Goal: Task Accomplishment & Management: Complete application form

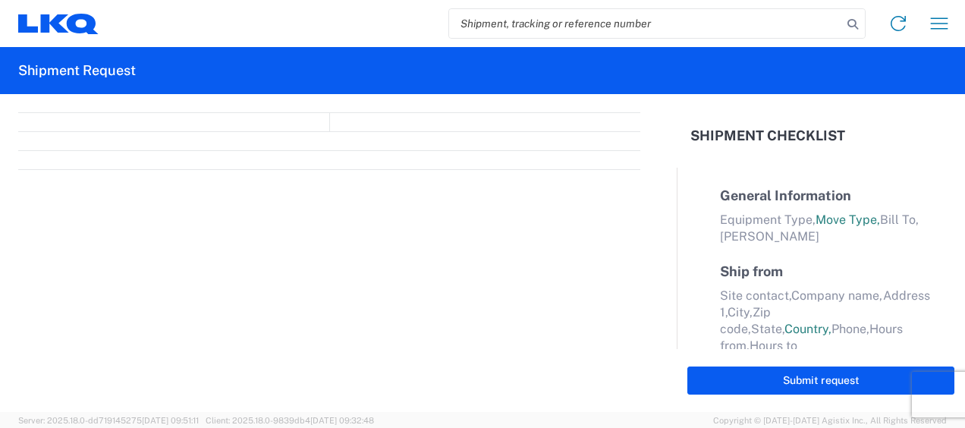
select select "FULL"
select select "LBS"
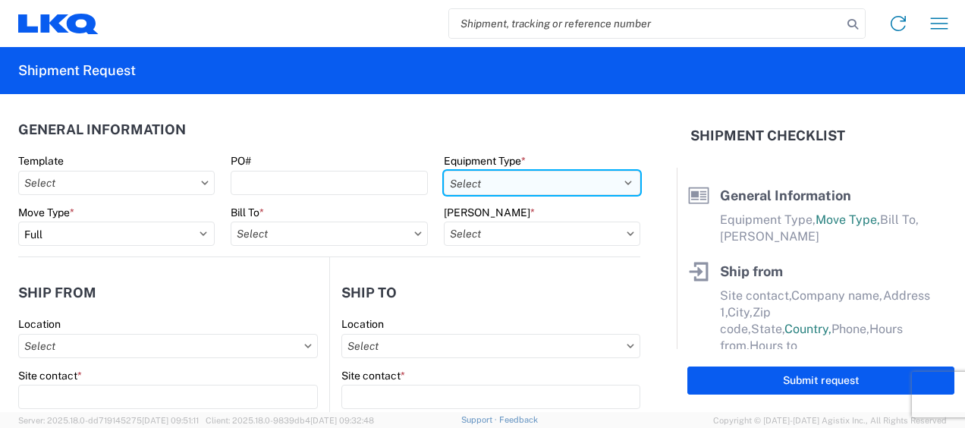
click at [616, 174] on select "Select 53’ Dry Van Flatbed Dropdeck (van) Lowboy (flatbed) Rail" at bounding box center [542, 183] width 196 height 24
select select "STDV"
click at [444, 171] on select "Select 53’ Dry Van Flatbed Dropdeck (van) Lowboy (flatbed) Rail" at bounding box center [542, 183] width 196 height 24
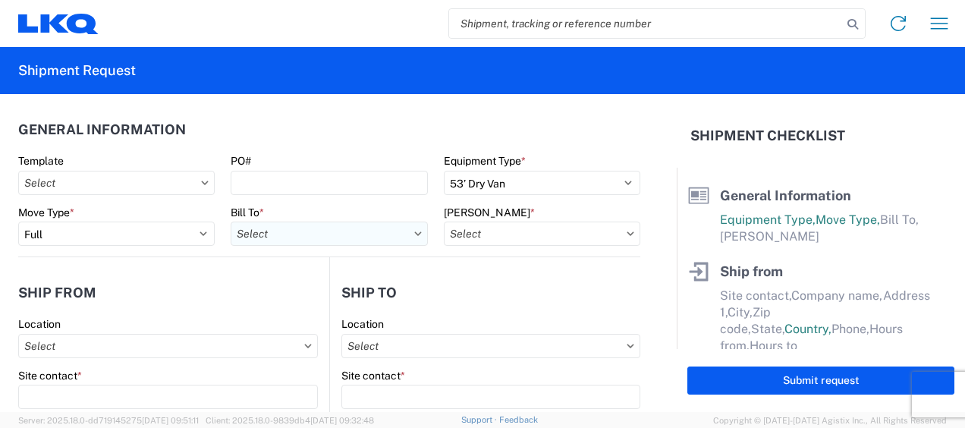
click at [316, 234] on input "Bill To *" at bounding box center [329, 233] width 196 height 24
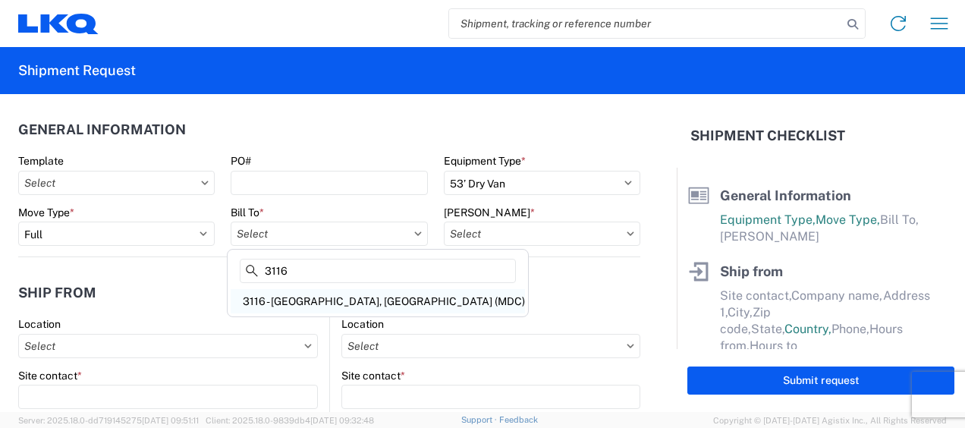
type input "3116"
click at [324, 297] on div "3116 - [GEOGRAPHIC_DATA], [GEOGRAPHIC_DATA] (MDC)" at bounding box center [378, 301] width 294 height 24
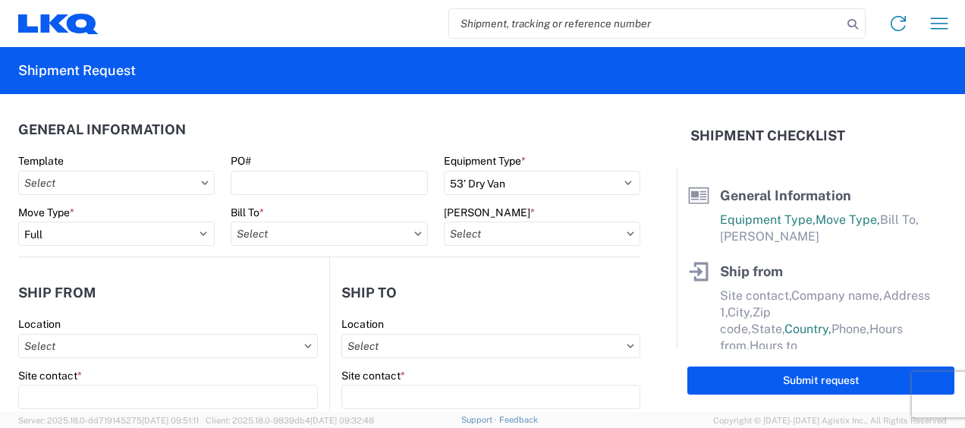
type input "3116 - [GEOGRAPHIC_DATA], [GEOGRAPHIC_DATA] (MDC)"
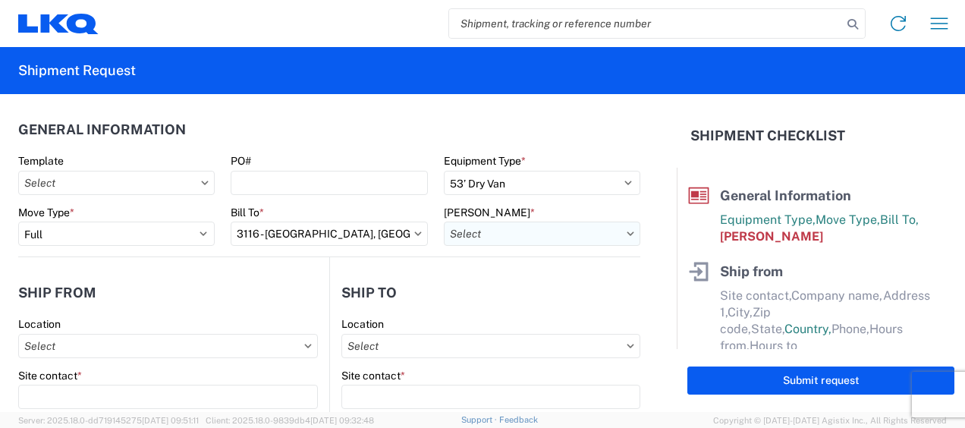
click at [476, 231] on input "Bill Code *" at bounding box center [542, 233] width 196 height 24
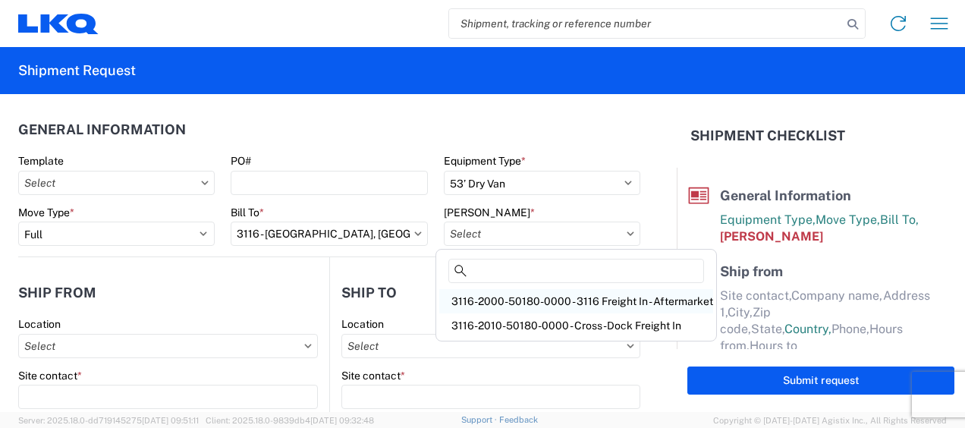
click at [491, 300] on div "3116-2000-50180-0000 - 3116 Freight In - Aftermarket" at bounding box center [576, 301] width 274 height 24
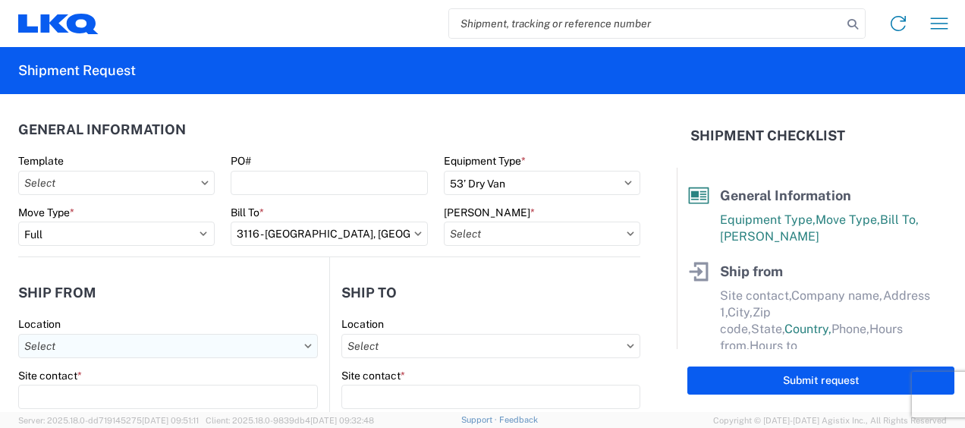
type input "3116-2000-50180-0000 - 3116 Freight In - Aftermarket"
click at [70, 338] on input "Location" at bounding box center [168, 346] width 300 height 24
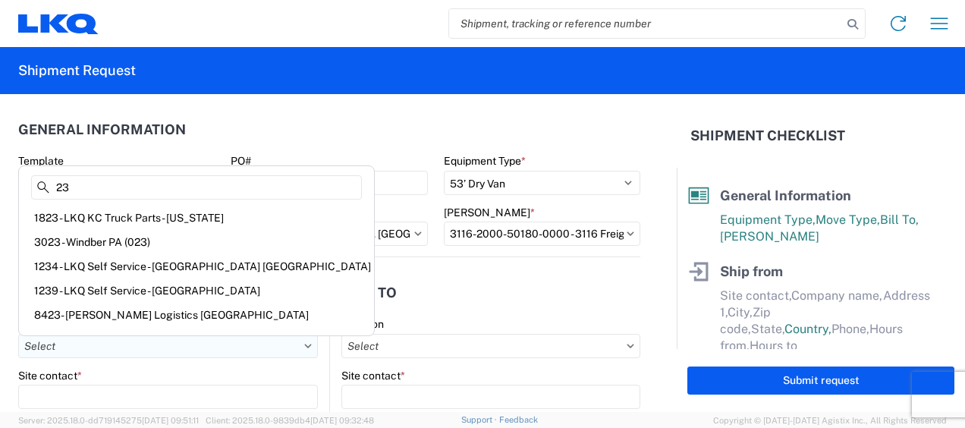
type input "2"
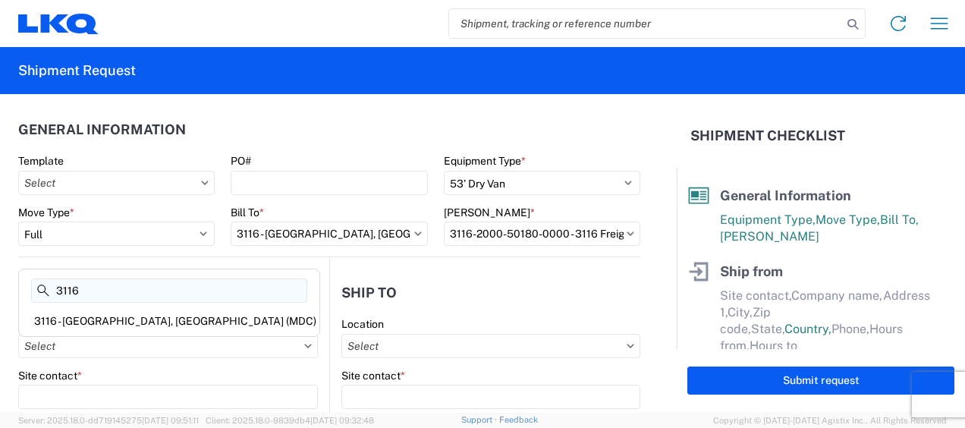
click at [107, 301] on input "3116" at bounding box center [169, 290] width 276 height 24
type input "3116"
click at [101, 312] on div "3116 - [GEOGRAPHIC_DATA], [GEOGRAPHIC_DATA] (MDC)" at bounding box center [169, 321] width 294 height 24
type input "3116 - [GEOGRAPHIC_DATA], [GEOGRAPHIC_DATA] (MDC)"
type input "[DEMOGRAPHIC_DATA][PERSON_NAME]"
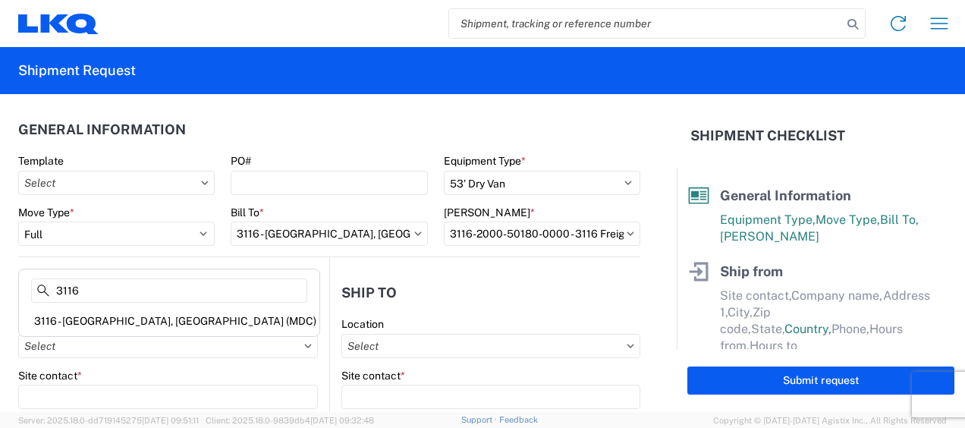
type input "LKQ Corporation"
type input "[STREET_ADDRESS]"
type input "[GEOGRAPHIC_DATA]"
type input "49508"
select select "MI"
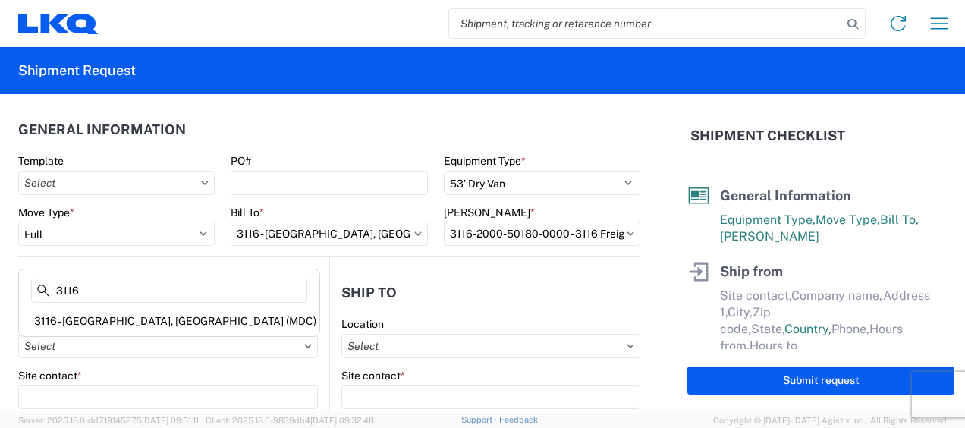
select select "US"
type input "[PERSON_NAME][EMAIL_ADDRESS][DOMAIN_NAME]"
type input "[PHONE_NUMBER]"
type input "06:00"
type input "13:00"
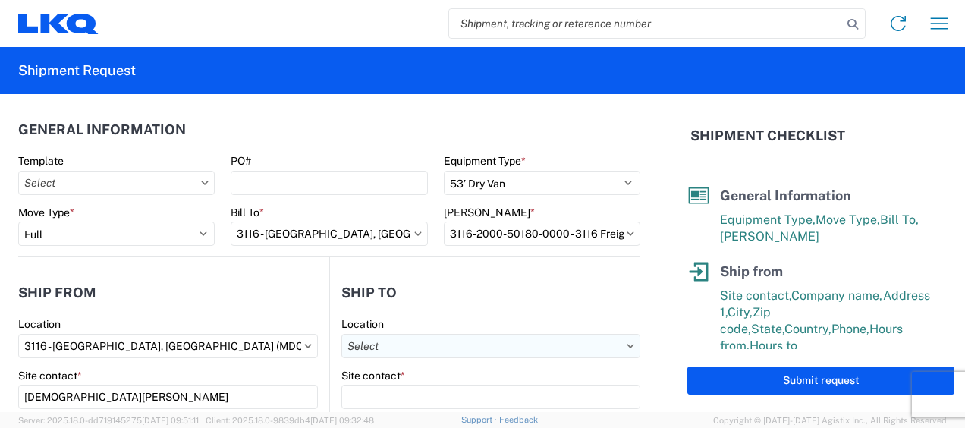
click at [385, 343] on input "Location" at bounding box center [490, 346] width 299 height 24
type input "3063"
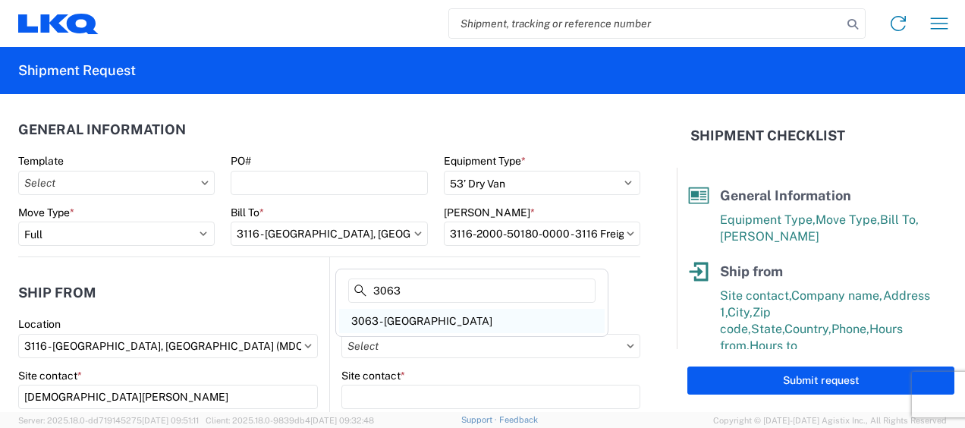
click at [407, 314] on div "3063 - [GEOGRAPHIC_DATA]" at bounding box center [471, 321] width 265 height 24
type input "3063 - [GEOGRAPHIC_DATA]"
type input "[GEOGRAPHIC_DATA]"
type input "[STREET_ADDRESS]"
type input "Ste 200"
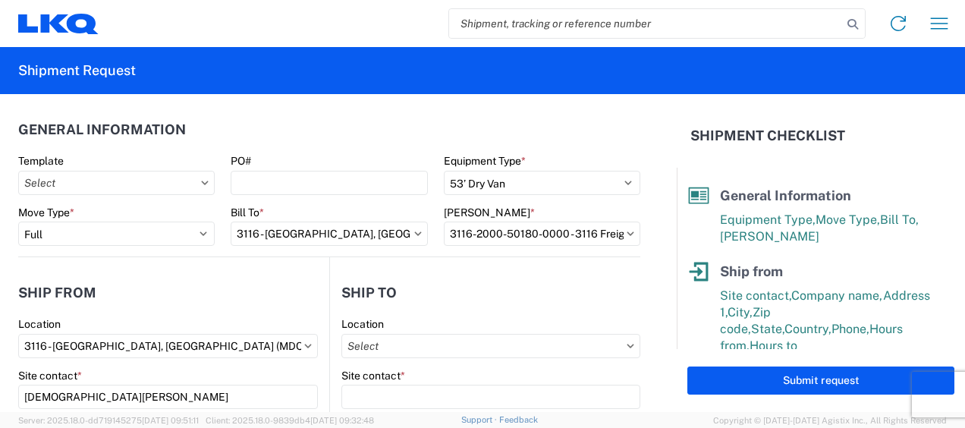
type input "[GEOGRAPHIC_DATA]"
type input "75050"
select select "US"
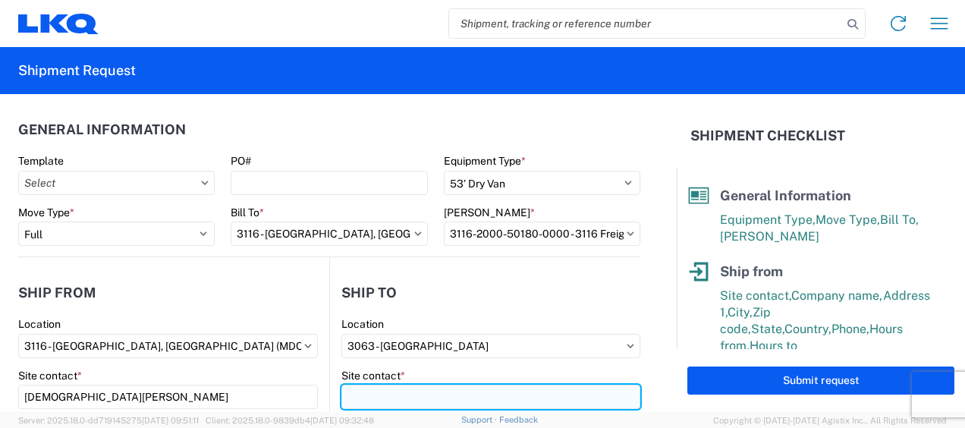
click at [394, 390] on input "Site contact *" at bounding box center [490, 397] width 299 height 24
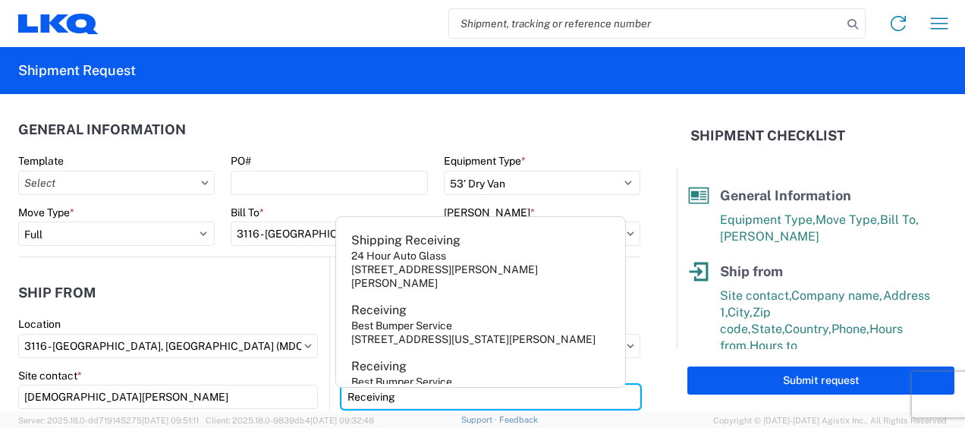
type input "Receiving"
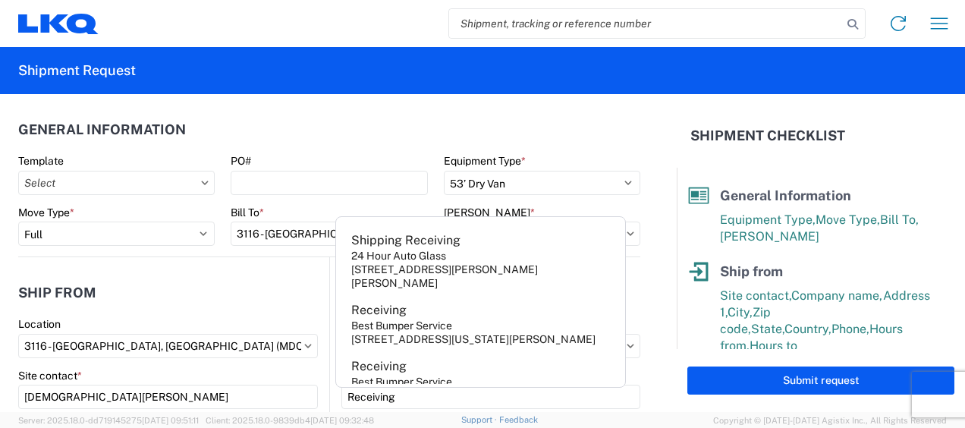
click at [266, 293] on header "Ship from" at bounding box center [173, 292] width 311 height 34
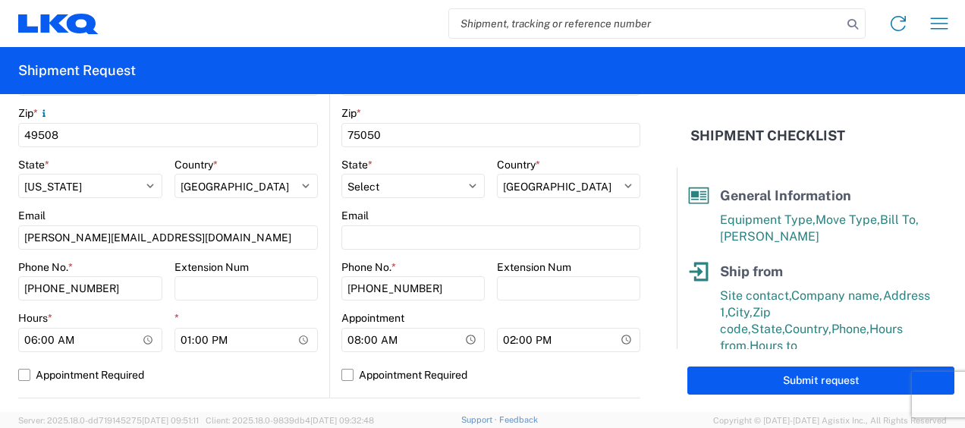
scroll to position [683, 0]
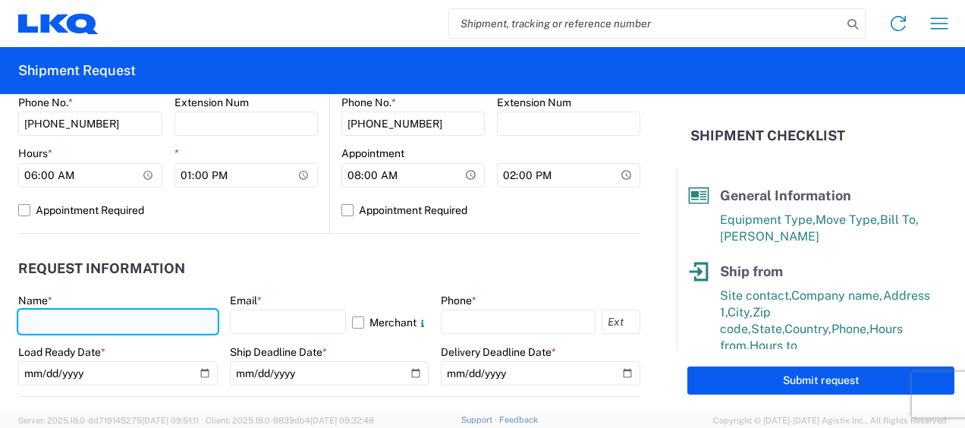
click at [70, 322] on input "text" at bounding box center [117, 321] width 199 height 24
type input "[DEMOGRAPHIC_DATA][PERSON_NAME]"
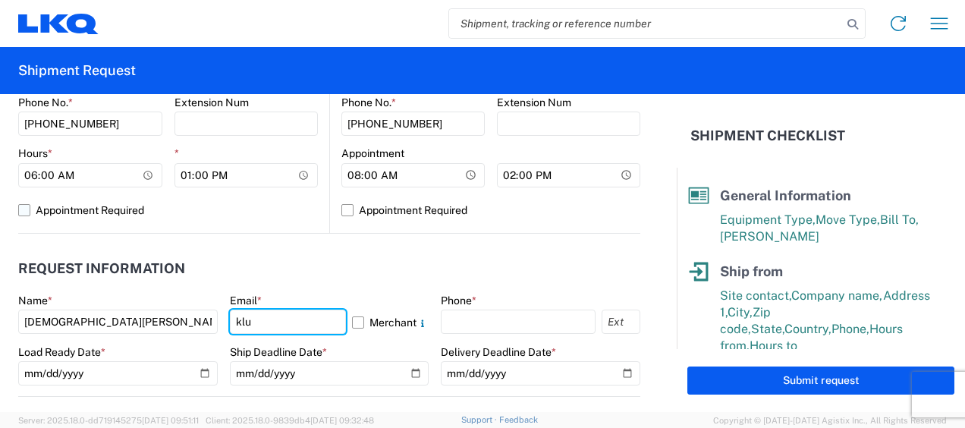
type input "[PERSON_NAME][EMAIL_ADDRESS][DOMAIN_NAME]"
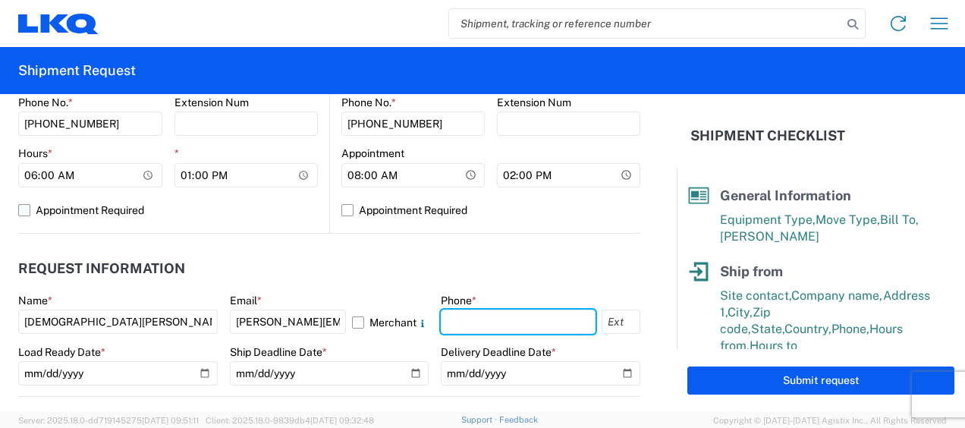
type input "6167541500"
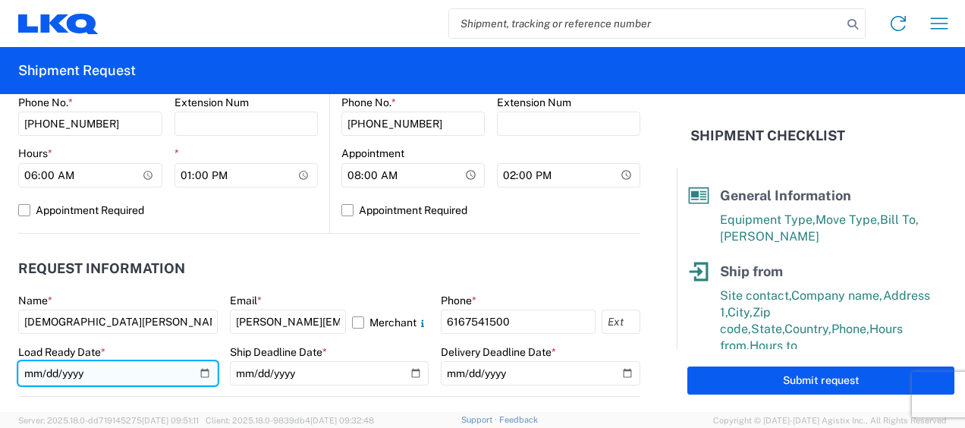
click at [202, 375] on input "date" at bounding box center [117, 373] width 199 height 24
type input "2025-09-12"
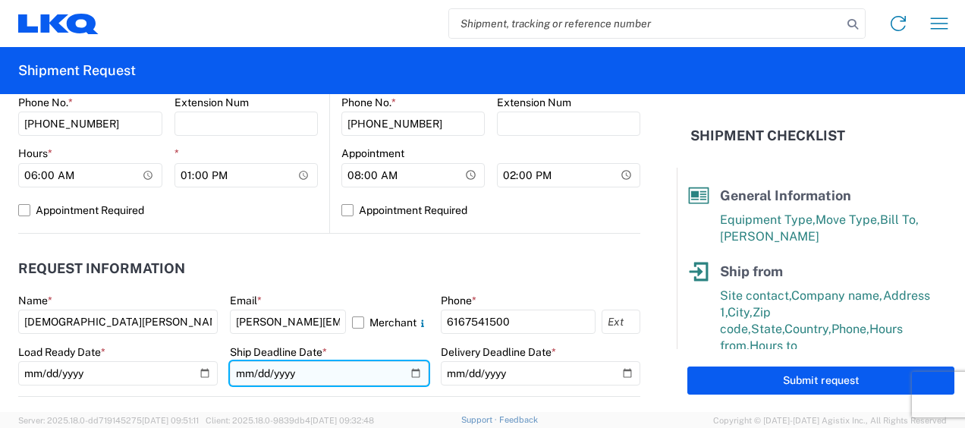
click at [408, 372] on input "date" at bounding box center [329, 373] width 199 height 24
type input "2025-09-12"
click at [376, 262] on header "Request Information" at bounding box center [329, 269] width 622 height 34
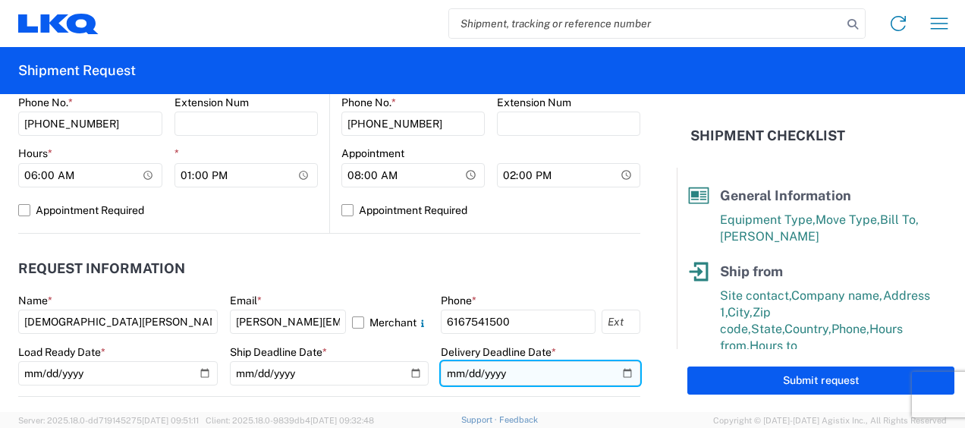
click at [619, 373] on input "date" at bounding box center [540, 373] width 199 height 24
type input "2025-09-19"
click at [476, 255] on header "Request Information" at bounding box center [329, 269] width 622 height 34
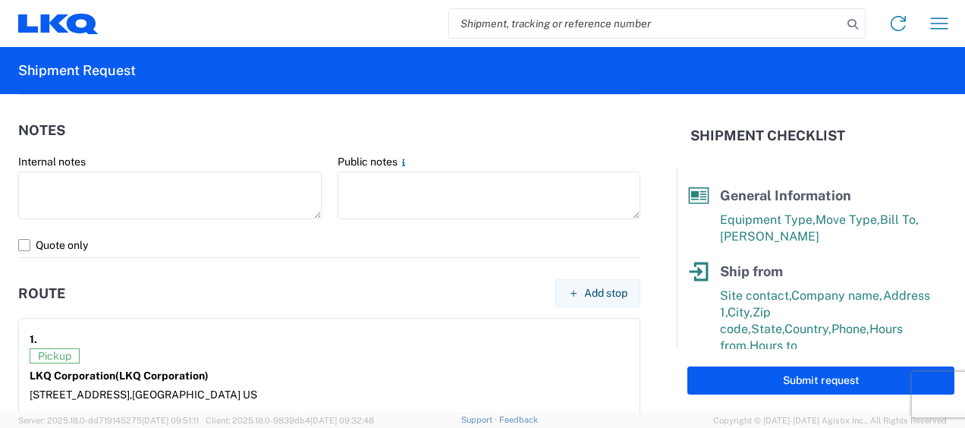
scroll to position [986, 0]
click at [372, 167] on div "Public notes" at bounding box center [489, 187] width 303 height 68
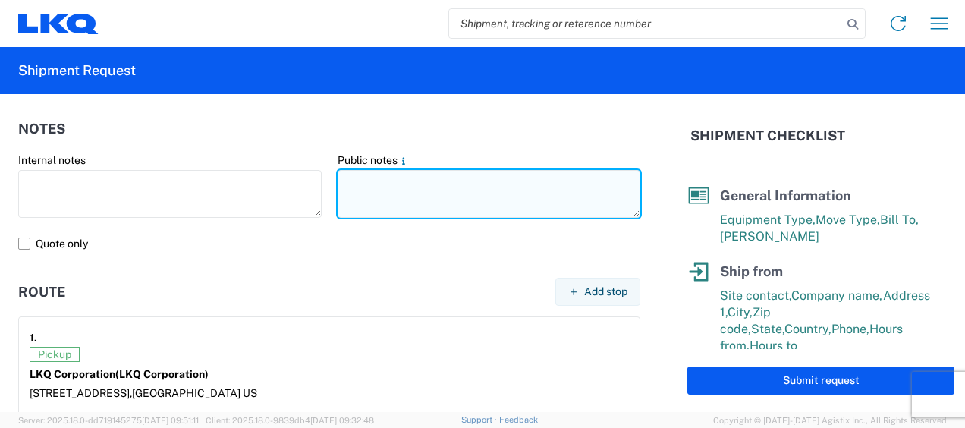
click at [371, 176] on textarea at bounding box center [489, 194] width 303 height 48
drag, startPoint x: 335, startPoint y: 179, endPoint x: 536, endPoint y: 171, distance: 201.1
click at [536, 171] on textarea "063-[GEOGRAPHIC_DATA] 30 skids 11408663" at bounding box center [489, 194] width 303 height 48
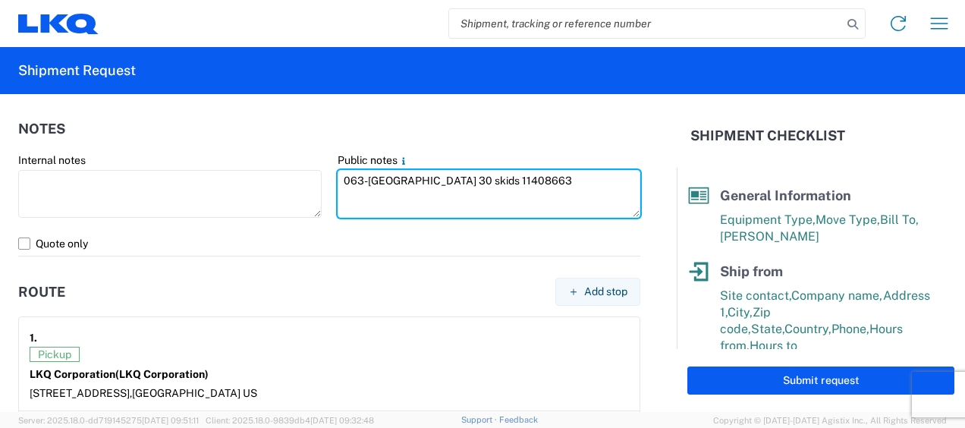
type textarea "063-[GEOGRAPHIC_DATA] 30 skids 11408663"
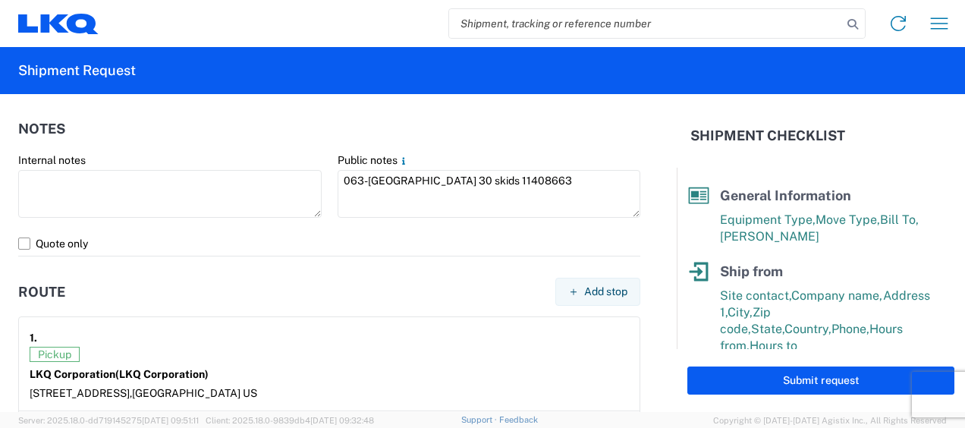
click at [370, 255] on form "General Information Template PO# Equipment Type * Select 53’ Dry Van Flatbed Dr…" at bounding box center [338, 253] width 677 height 318
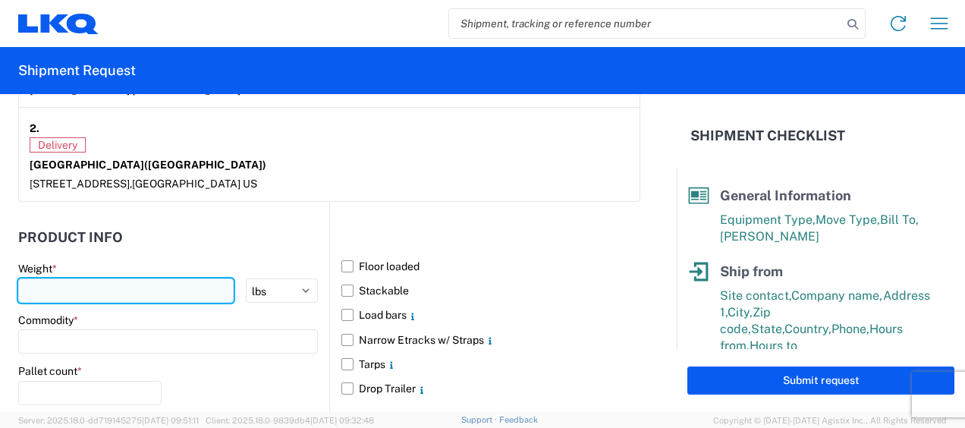
click at [96, 294] on input "number" at bounding box center [125, 290] width 215 height 24
type input "13365"
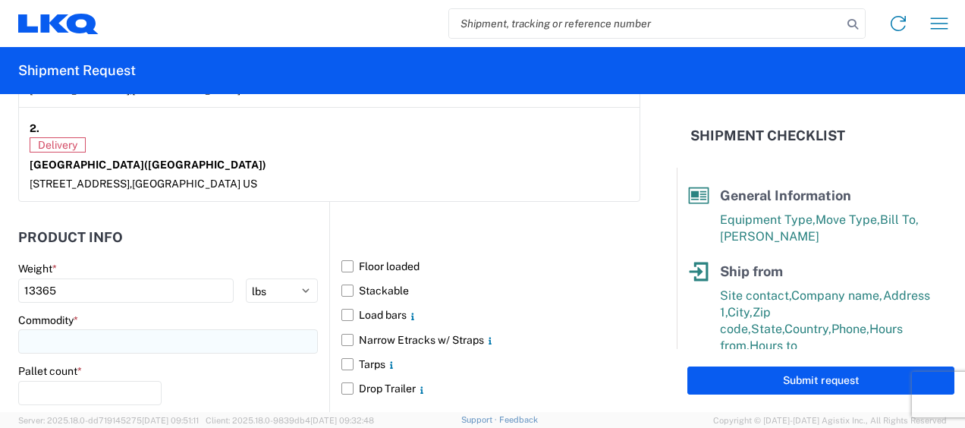
click at [58, 340] on input at bounding box center [168, 341] width 300 height 24
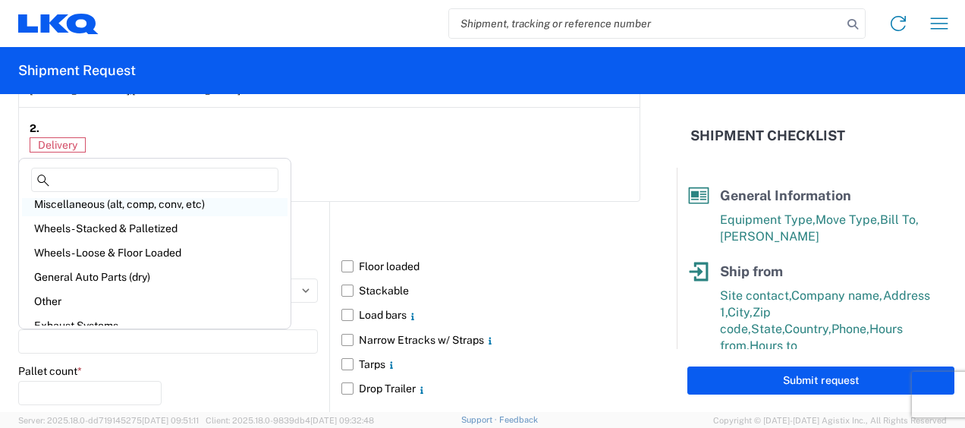
scroll to position [76, 0]
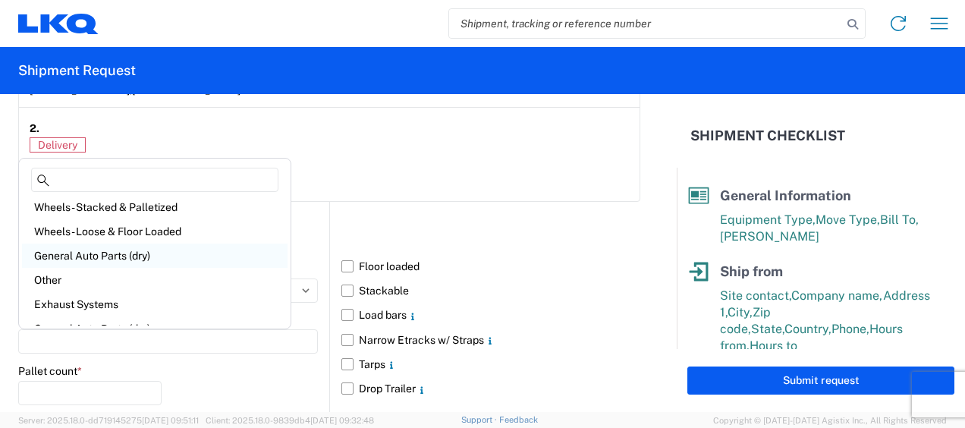
click at [127, 260] on div "General Auto Parts (dry)" at bounding box center [154, 255] width 265 height 24
type input "General Auto Parts (dry)"
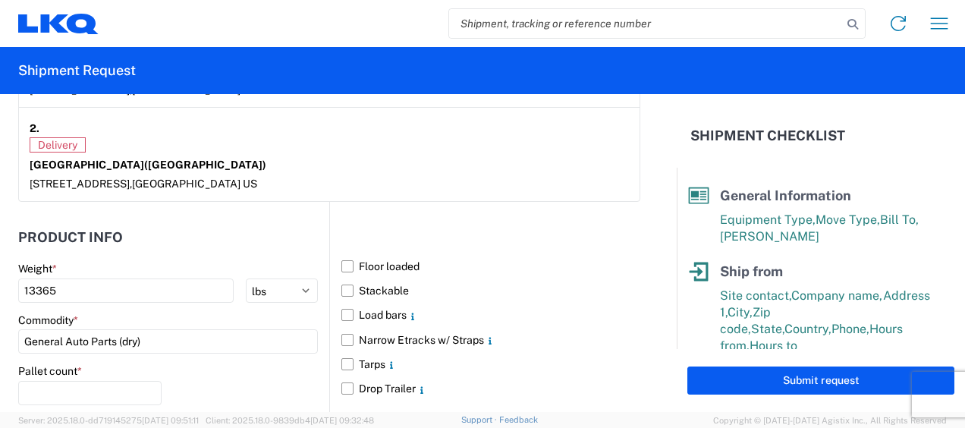
click at [169, 243] on header "Product Info" at bounding box center [173, 237] width 311 height 34
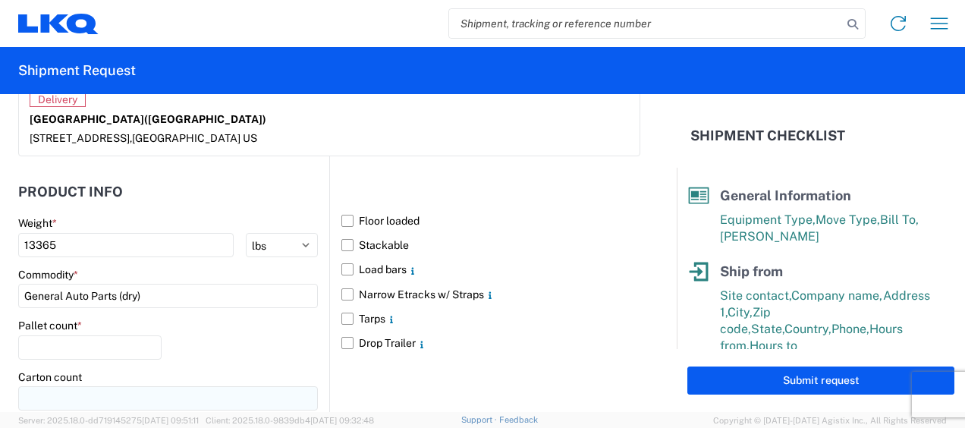
scroll to position [1441, 0]
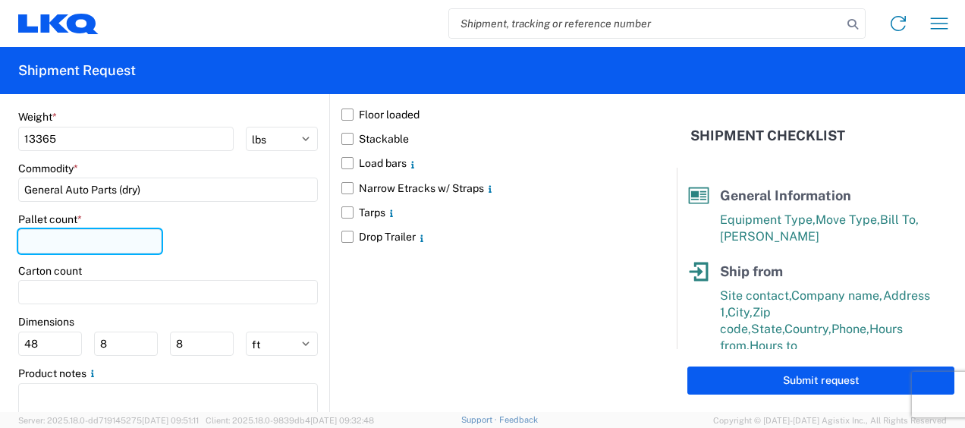
click at [62, 235] on input "number" at bounding box center [89, 241] width 143 height 24
type input "30"
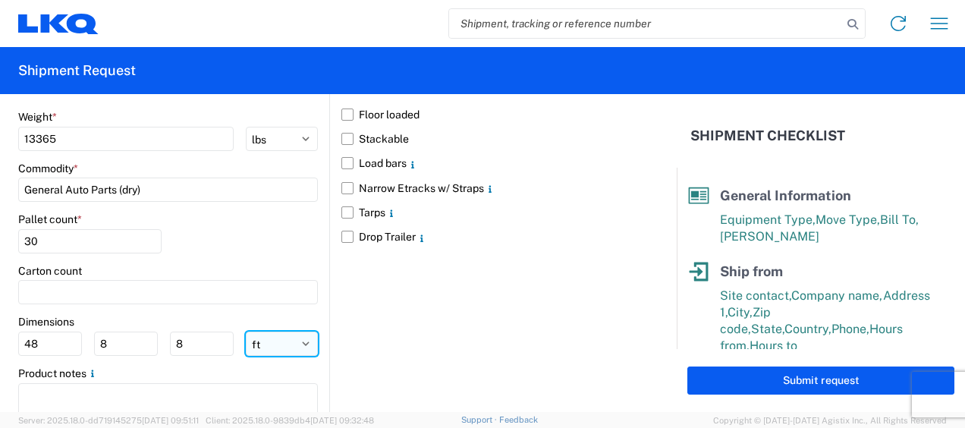
click at [261, 340] on select "ft in cm" at bounding box center [282, 343] width 72 height 24
select select "IN"
click at [246, 331] on select "ft in cm" at bounding box center [282, 343] width 72 height 24
type input "576"
type input "96"
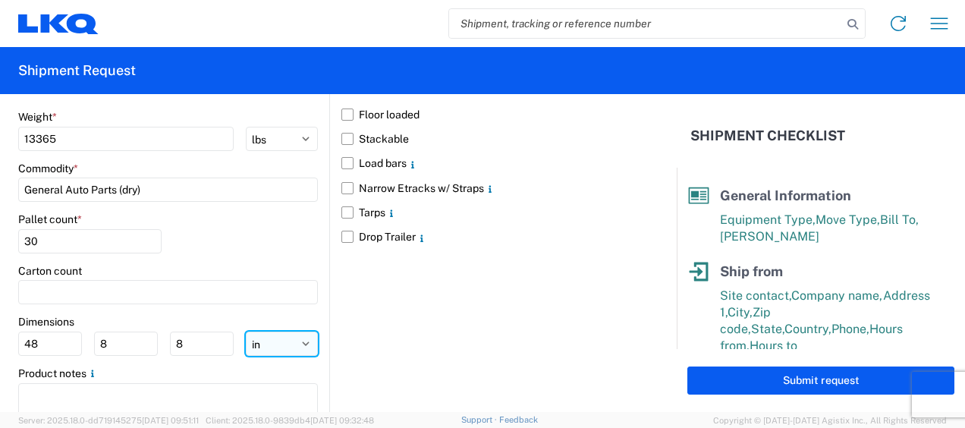
type input "96"
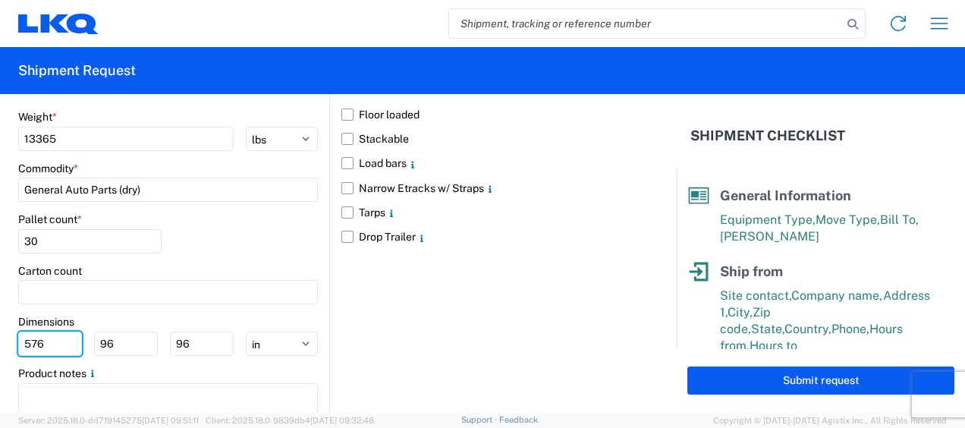
drag, startPoint x: 50, startPoint y: 337, endPoint x: 0, endPoint y: 321, distance: 52.5
click at [0, 325] on html "Home Shipment request Shipment tracking Shipment Request General Information Te…" at bounding box center [482, 214] width 965 height 428
type input "77"
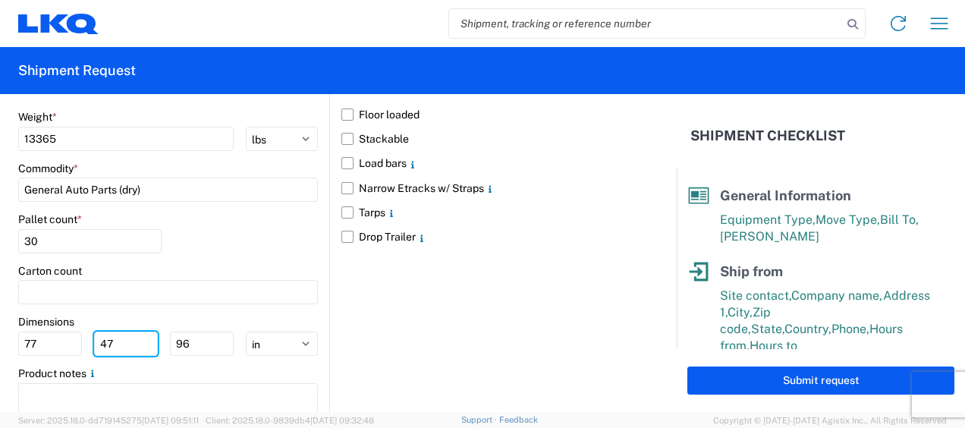
type input "47"
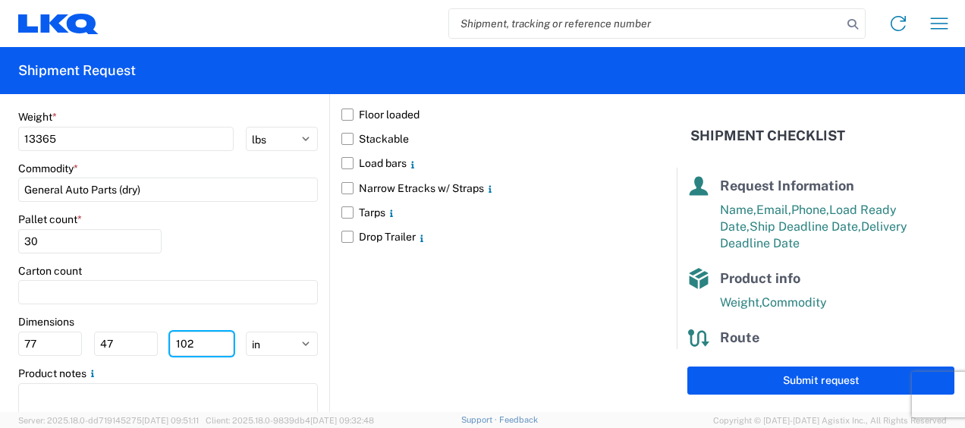
scroll to position [324, 0]
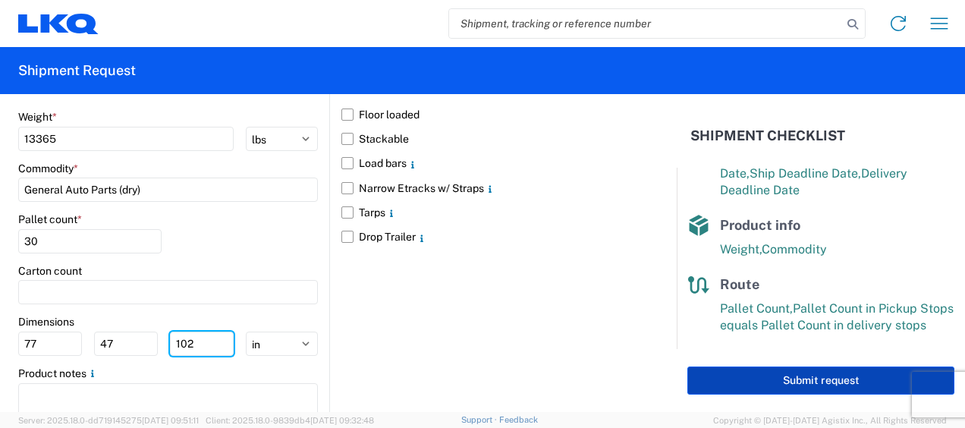
type input "102"
click at [802, 382] on button "Submit request" at bounding box center [820, 380] width 267 height 28
select select "US"
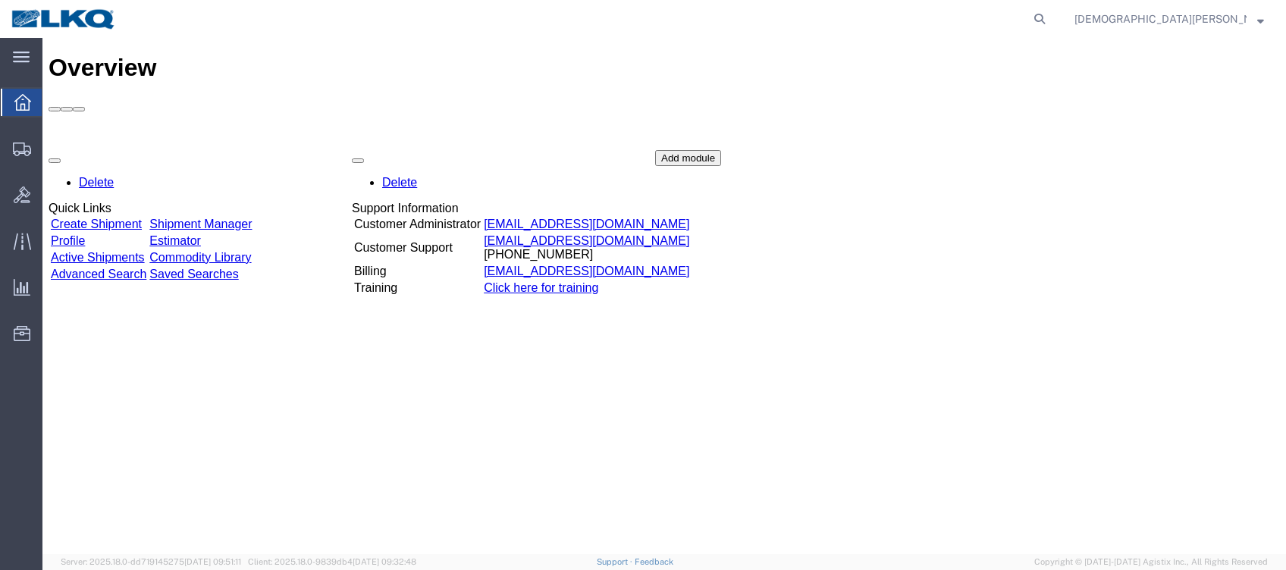
drag, startPoint x: 1147, startPoint y: 17, endPoint x: 1136, endPoint y: 9, distance: 13.0
click at [1050, 14] on icon at bounding box center [1039, 18] width 21 height 21
click at [904, 25] on input "search" at bounding box center [798, 19] width 461 height 36
type input "56790085"
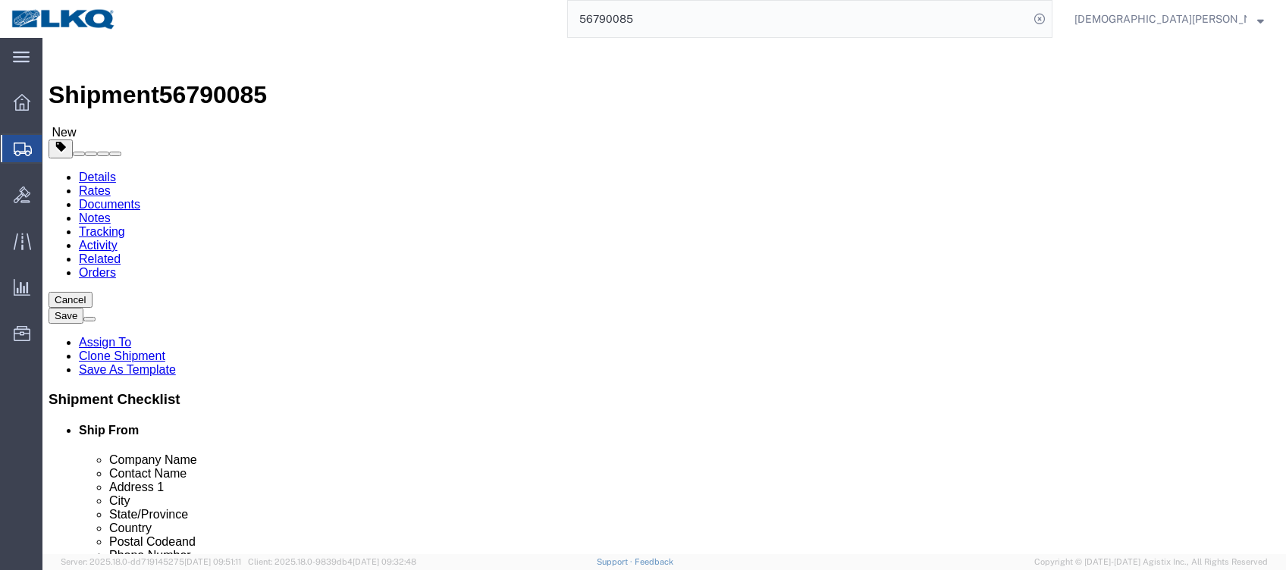
select select "27850"
select select "27788"
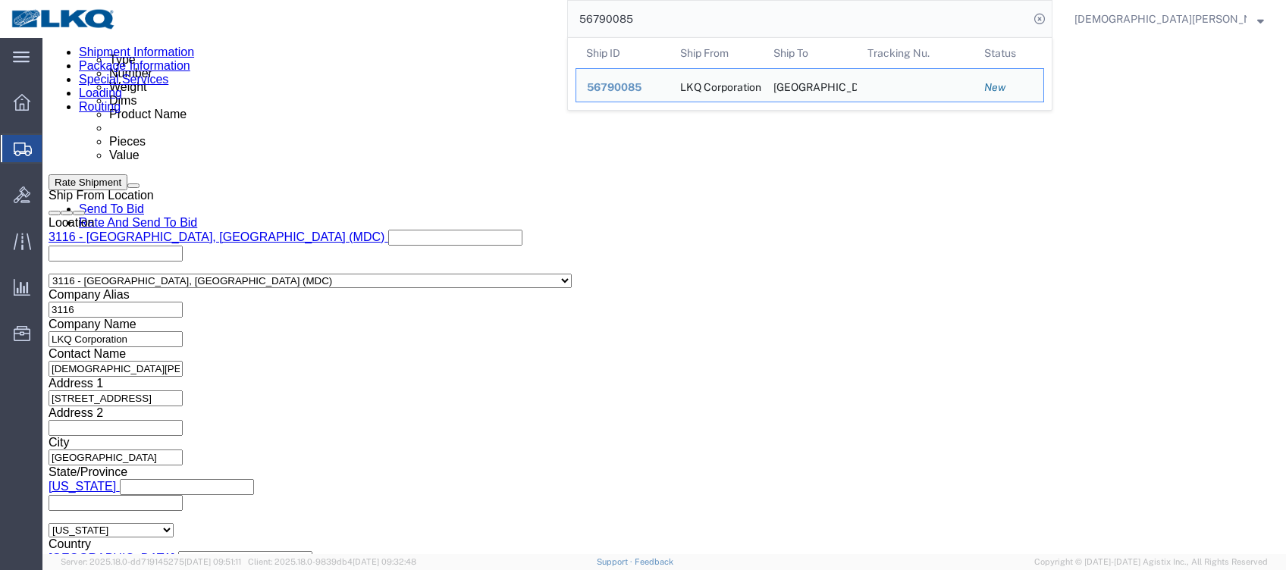
scroll to position [809, 0]
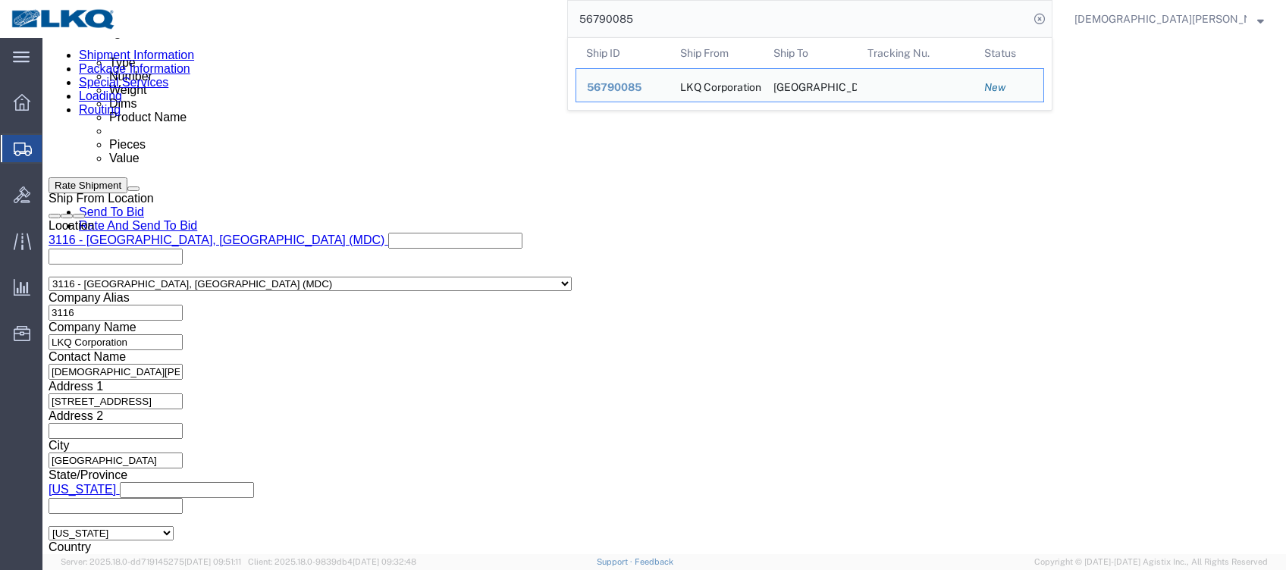
click div
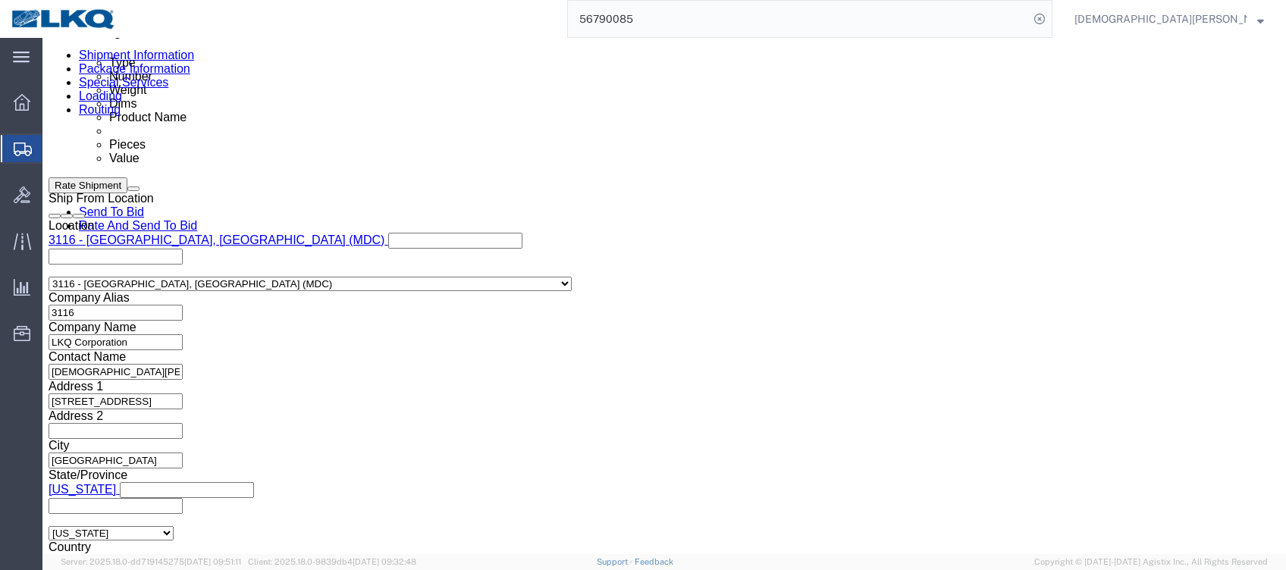
scroll to position [825, 0]
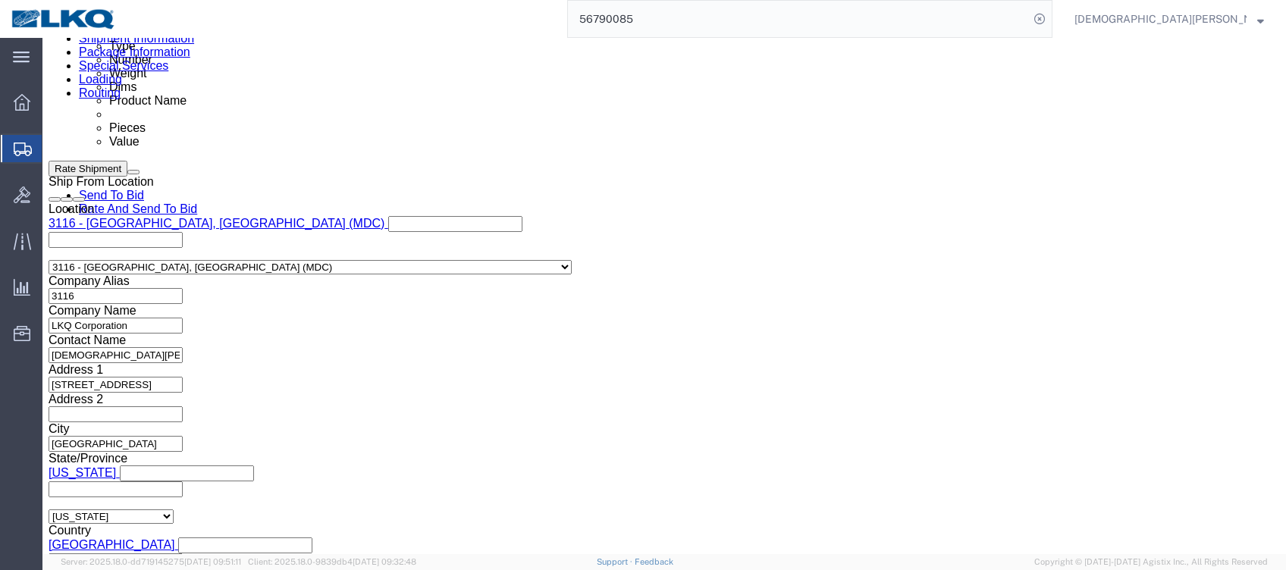
click input "5:00 AM"
type input "5:00 PM"
click button "Apply"
click link "Send To Bid"
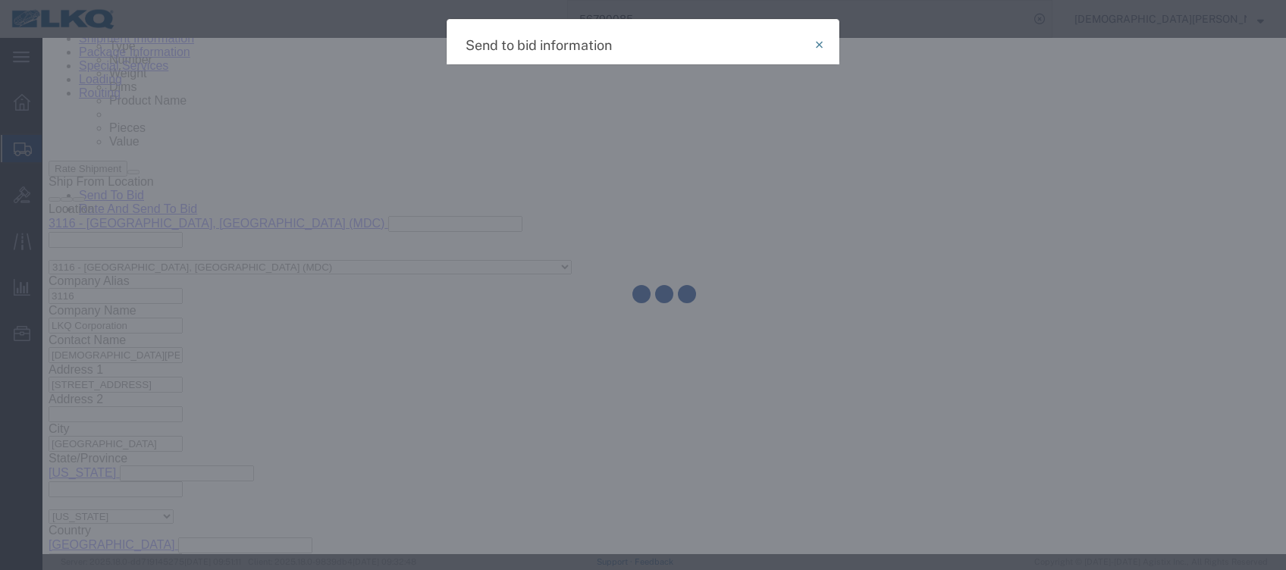
select select "TL"
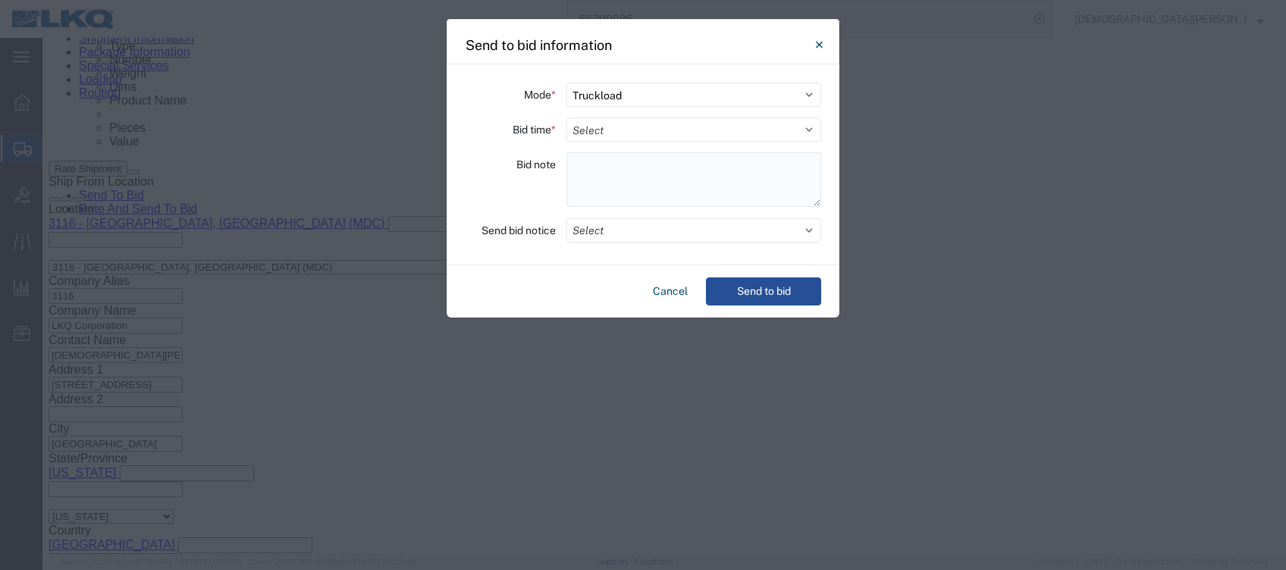
click at [588, 161] on textarea at bounding box center [694, 179] width 255 height 55
paste textarea "063-[GEOGRAPHIC_DATA] 30 skids 11408663"
type textarea "063-[GEOGRAPHIC_DATA] 30 skids 11408663"
click at [599, 131] on select "Select 30 Min (Rush) 1 Hour (Rush) 2 Hours (Rush) 4 Hours (Rush) 8 Hours (Rush)…" at bounding box center [694, 130] width 255 height 24
select select "2"
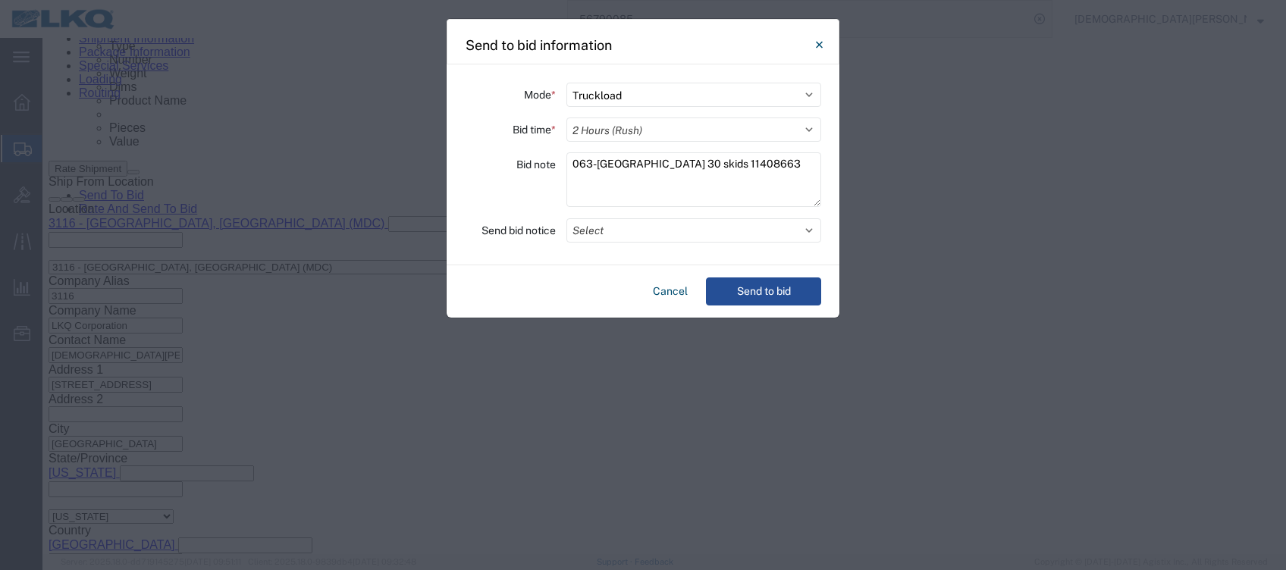
click at [567, 118] on select "Select 30 Min (Rush) 1 Hour (Rush) 2 Hours (Rush) 4 Hours (Rush) 8 Hours (Rush)…" at bounding box center [694, 130] width 255 height 24
click at [598, 234] on button "Select" at bounding box center [694, 230] width 255 height 24
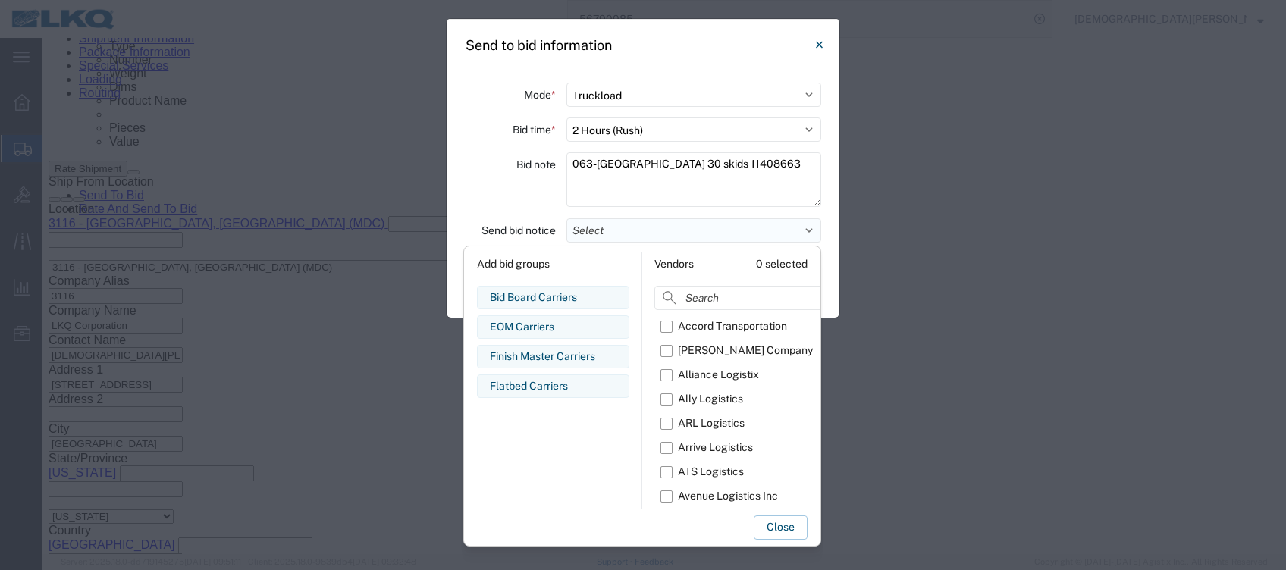
click at [608, 228] on button "Select" at bounding box center [694, 230] width 255 height 24
click at [708, 294] on input at bounding box center [775, 298] width 240 height 24
type input "om"
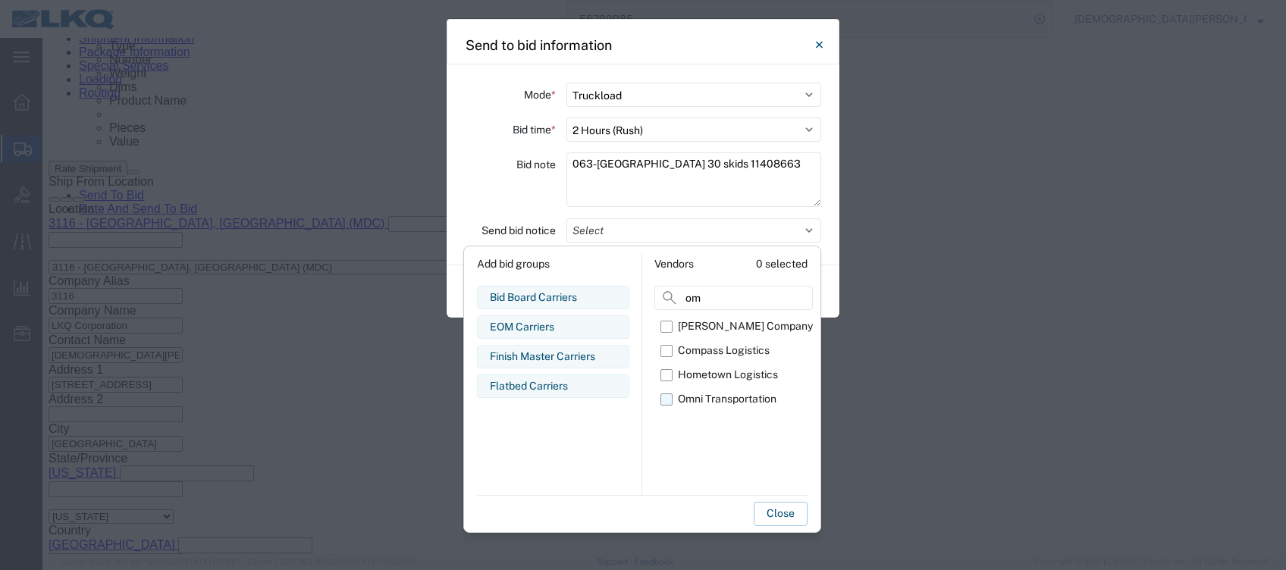
click at [670, 398] on label "Omni Transportation" at bounding box center [737, 400] width 152 height 24
click at [0, 0] on input "Omni Transportation" at bounding box center [0, 0] width 0 height 0
click at [784, 520] on button "Close" at bounding box center [781, 514] width 54 height 24
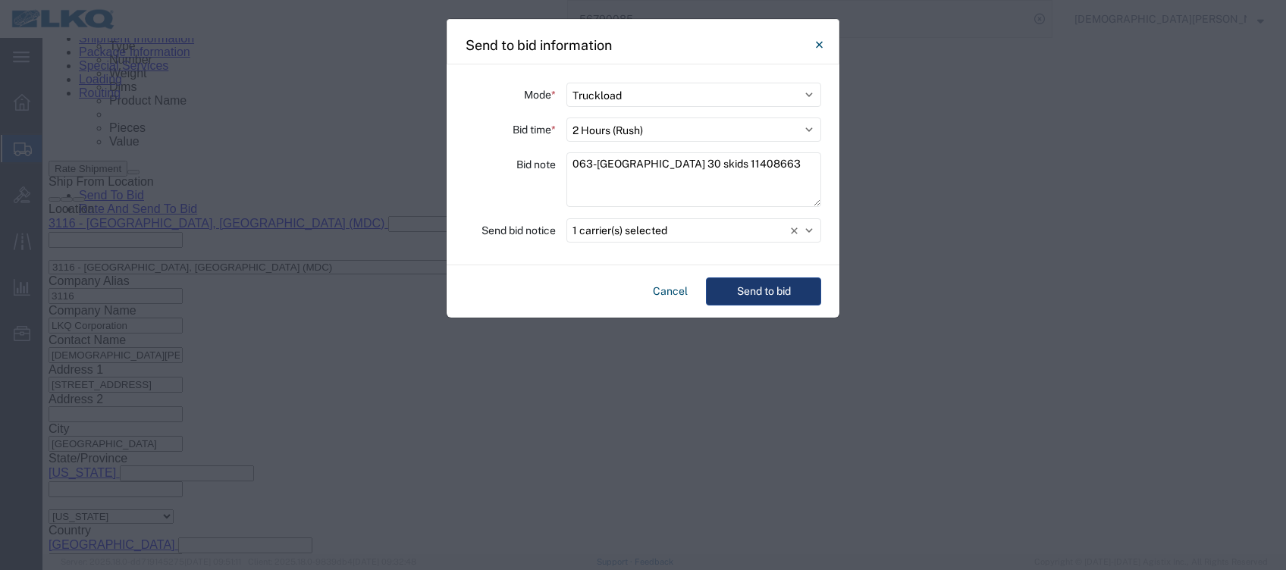
click at [746, 284] on button "Send to bid" at bounding box center [763, 292] width 115 height 28
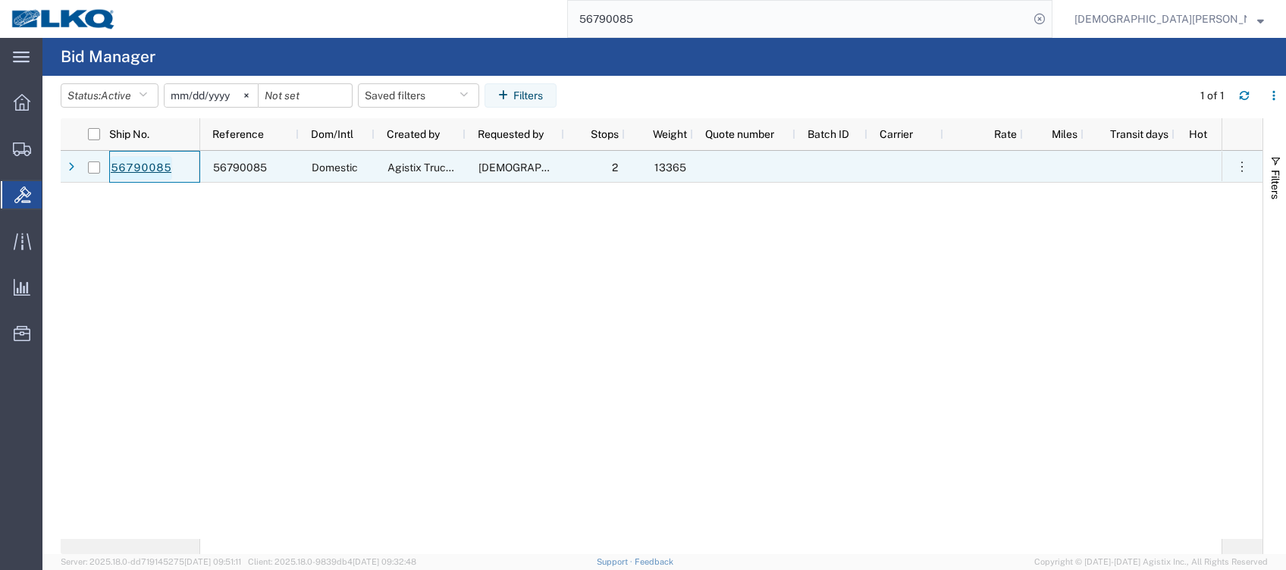
click at [153, 169] on link "56790085" at bounding box center [141, 168] width 62 height 24
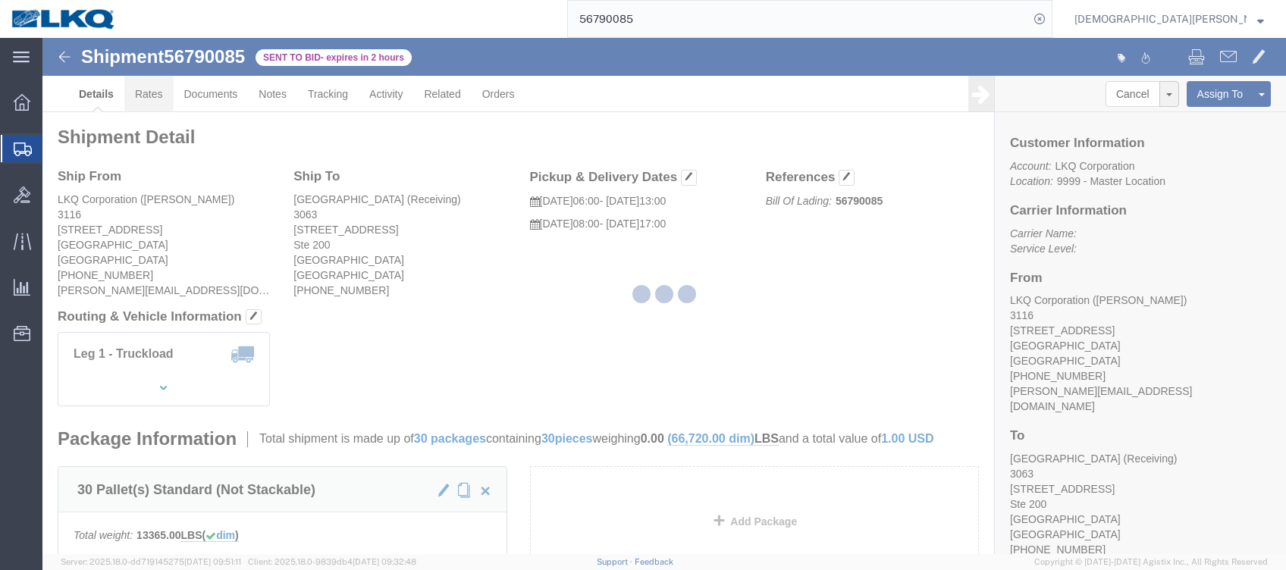
drag, startPoint x: 146, startPoint y: 88, endPoint x: 103, endPoint y: 50, distance: 56.9
click link "Rates"
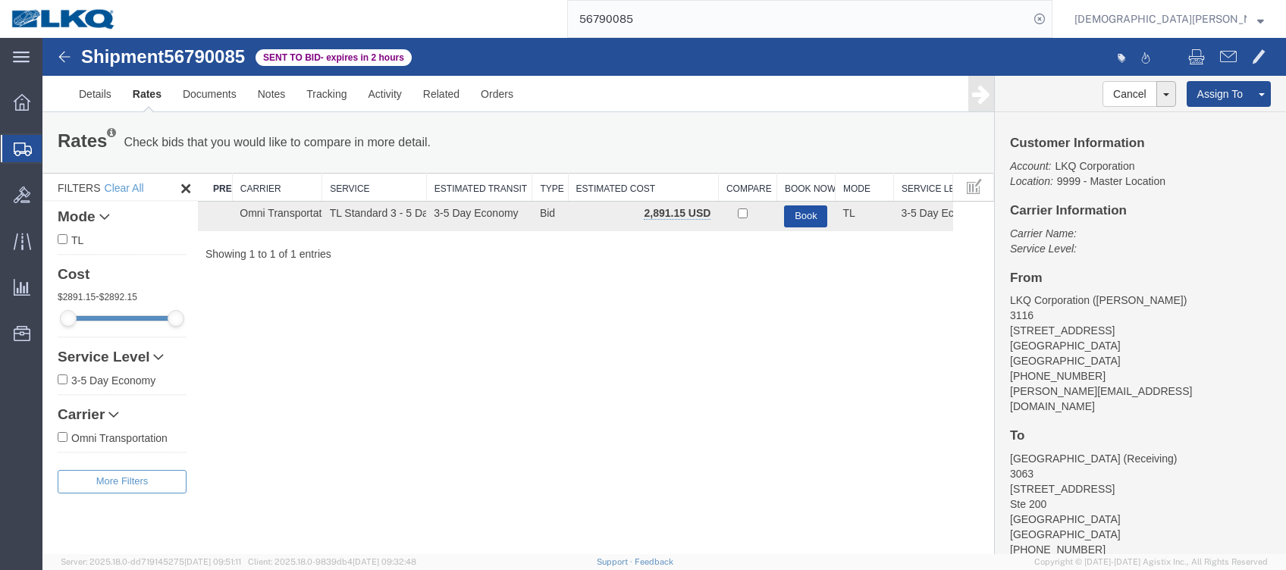
drag, startPoint x: 807, startPoint y: 215, endPoint x: 820, endPoint y: 240, distance: 28.8
click at [809, 212] on button "Book" at bounding box center [805, 217] width 43 height 22
